Goal: Task Accomplishment & Management: Manage account settings

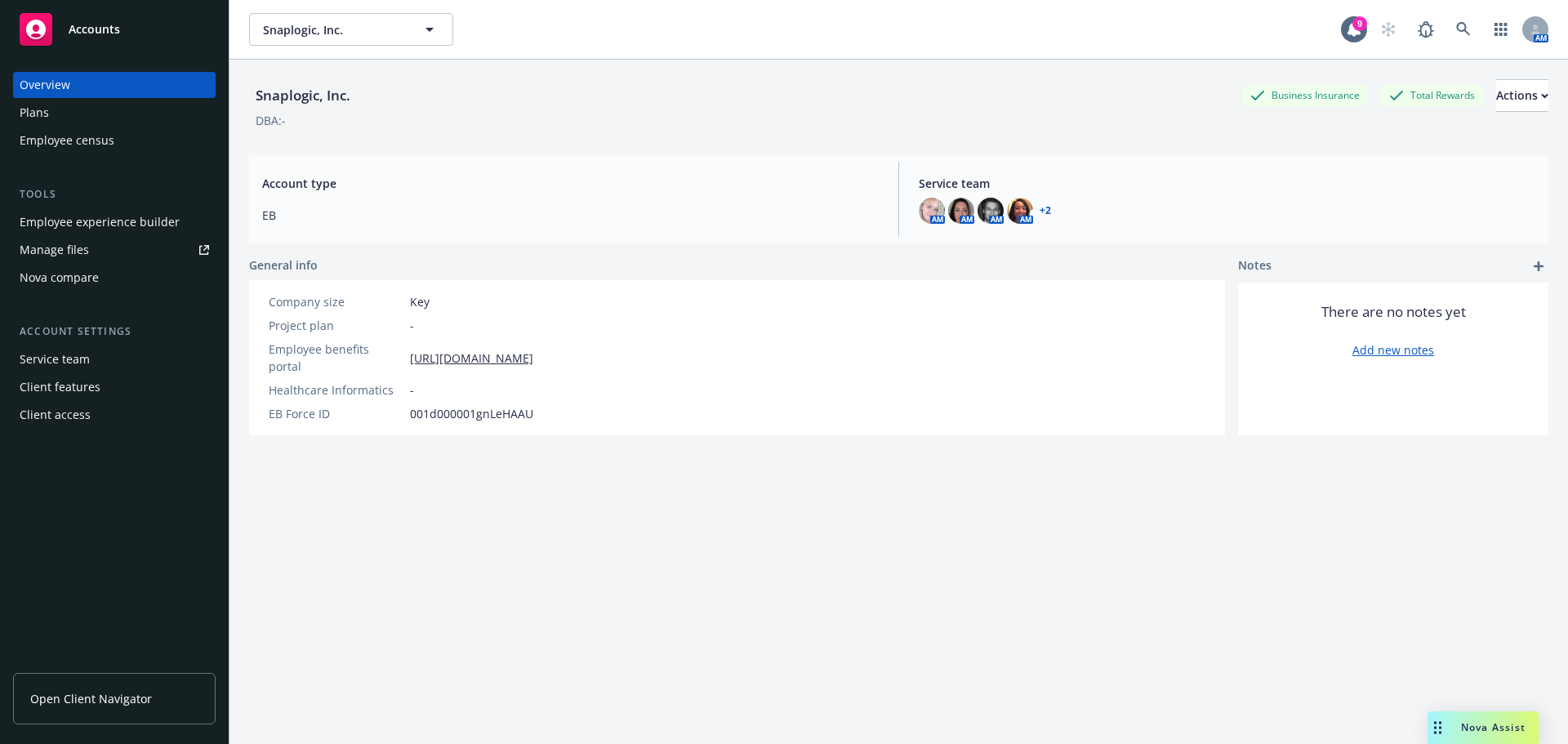
drag, startPoint x: 67, startPoint y: 415, endPoint x: 82, endPoint y: 415, distance: 15.0
click at [67, 415] on div "Client access" at bounding box center [55, 415] width 71 height 26
